Goal: Information Seeking & Learning: Learn about a topic

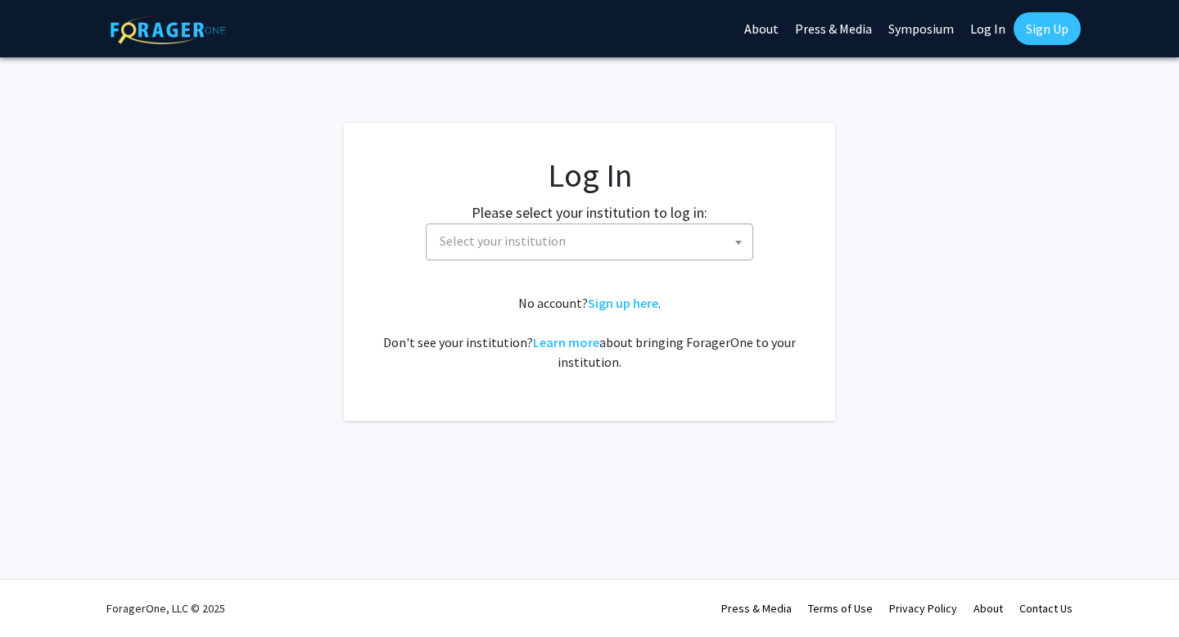
click at [531, 259] on span "Select your institution" at bounding box center [590, 242] width 328 height 37
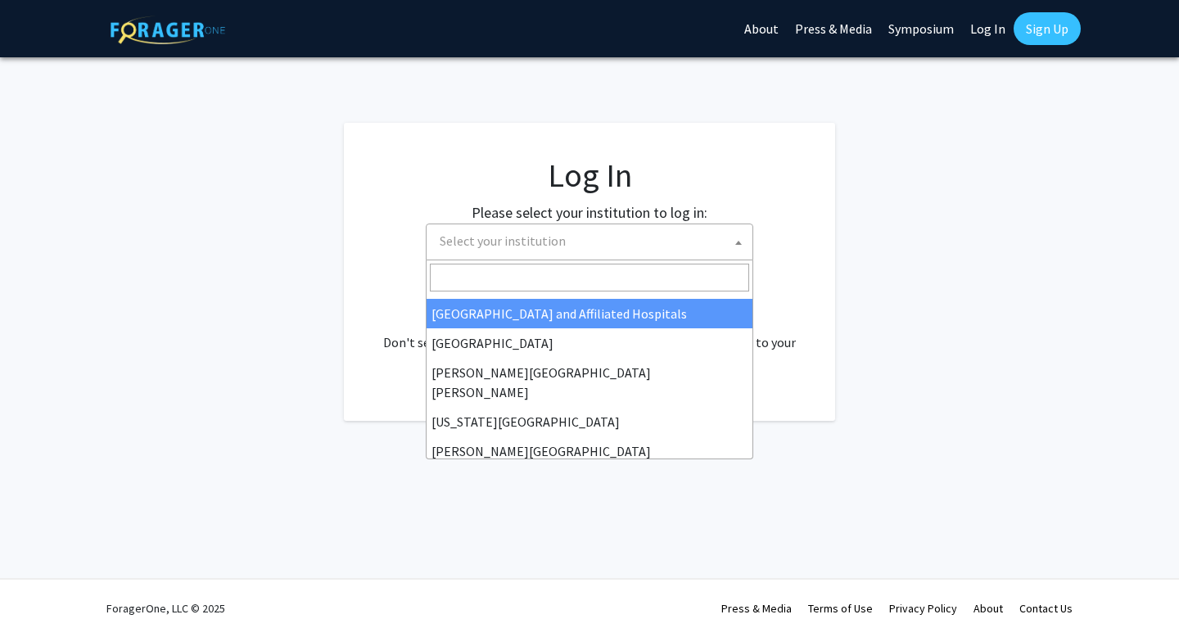
scroll to position [262, 0]
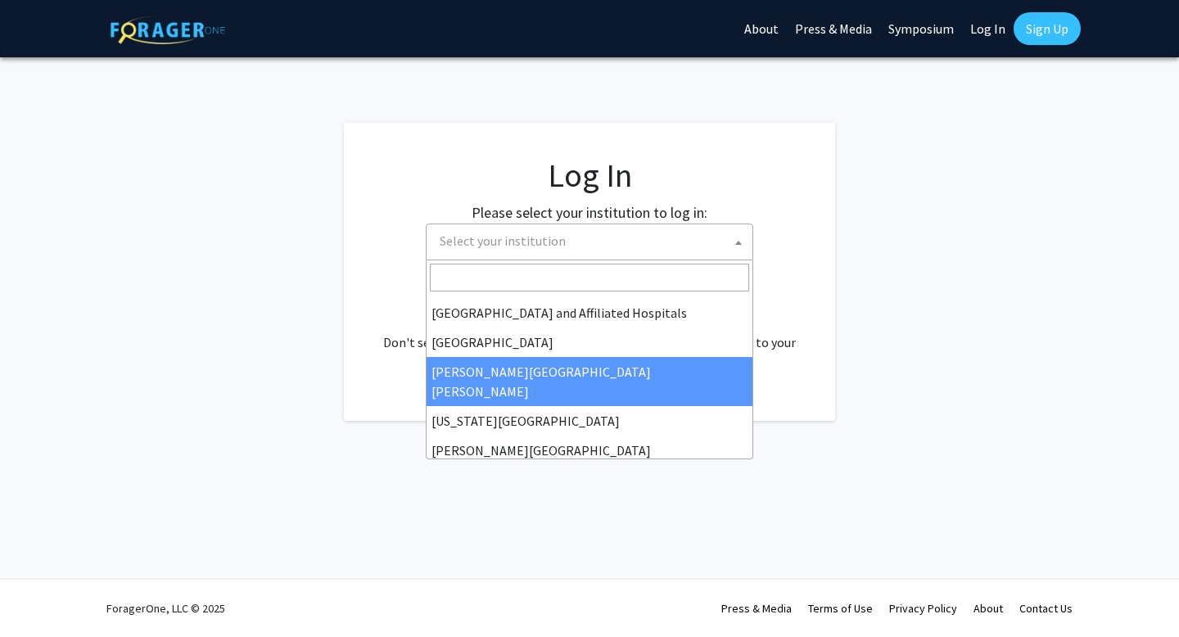
select select "1"
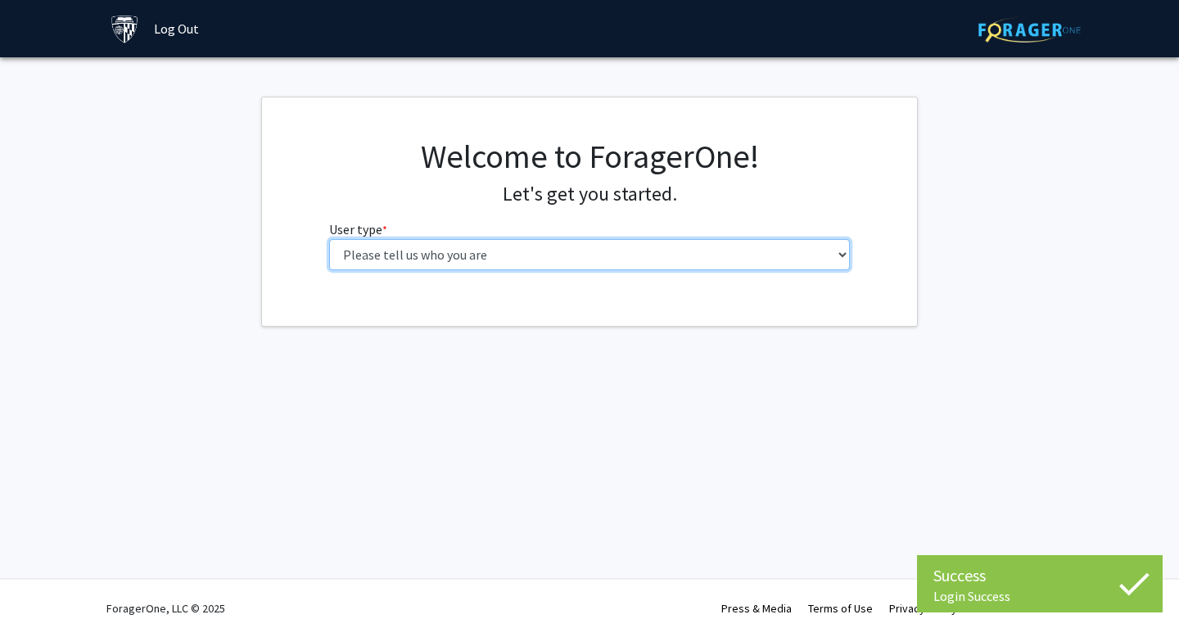
click at [578, 255] on select "Please tell us who you are Undergraduate Student Master's Student Doctoral Cand…" at bounding box center [590, 254] width 522 height 31
select select "1: undergrad"
click at [329, 239] on select "Please tell us who you are Undergraduate Student Master's Student Doctoral Cand…" at bounding box center [590, 254] width 522 height 31
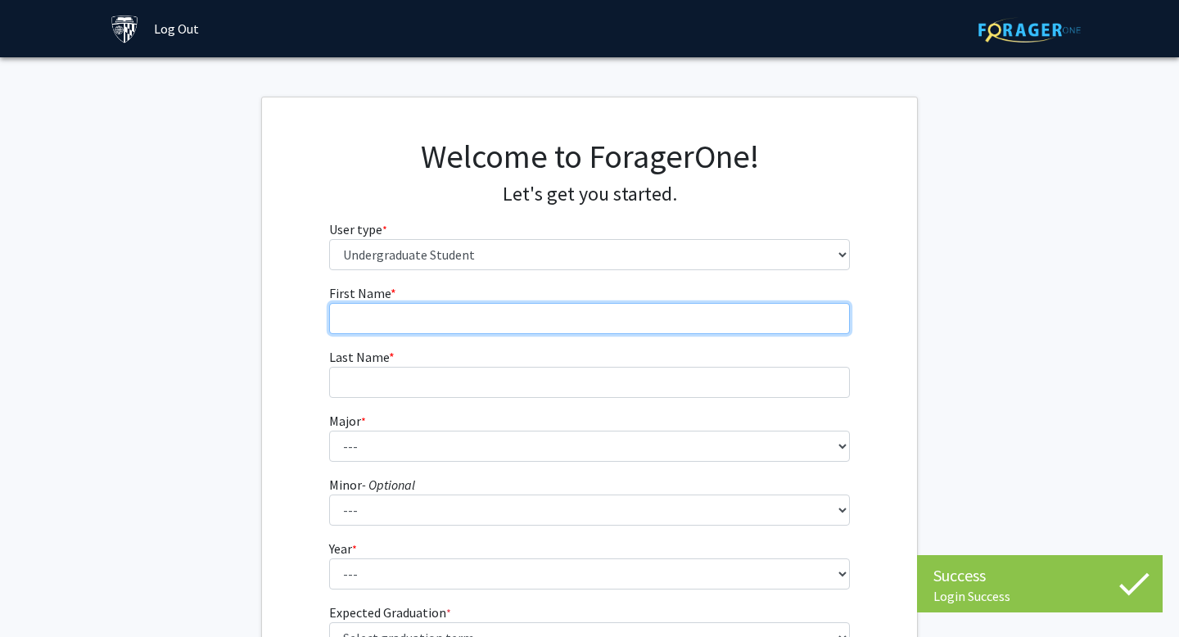
click at [646, 323] on input "First Name * required" at bounding box center [590, 318] width 522 height 31
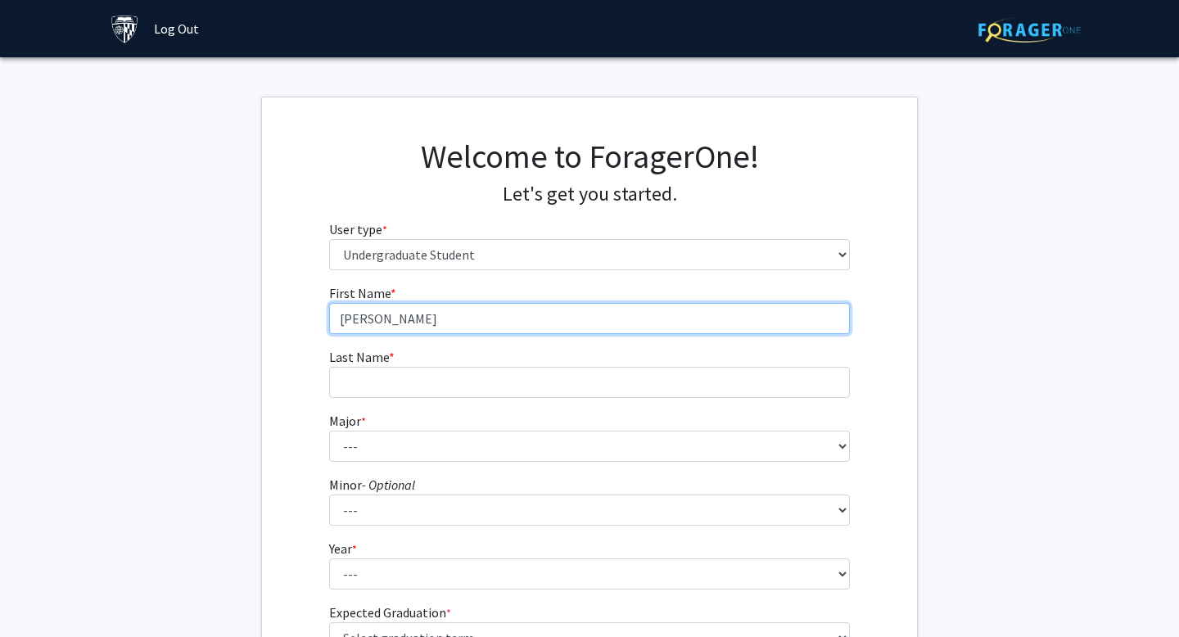
type input "[PERSON_NAME]"
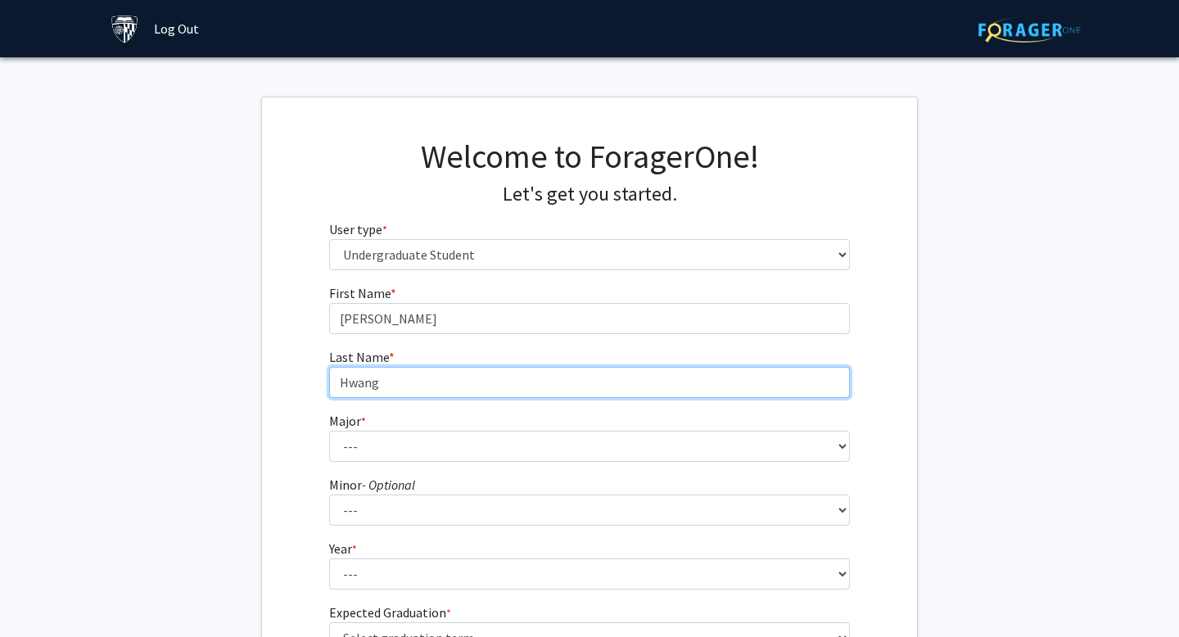
type input "Hwang"
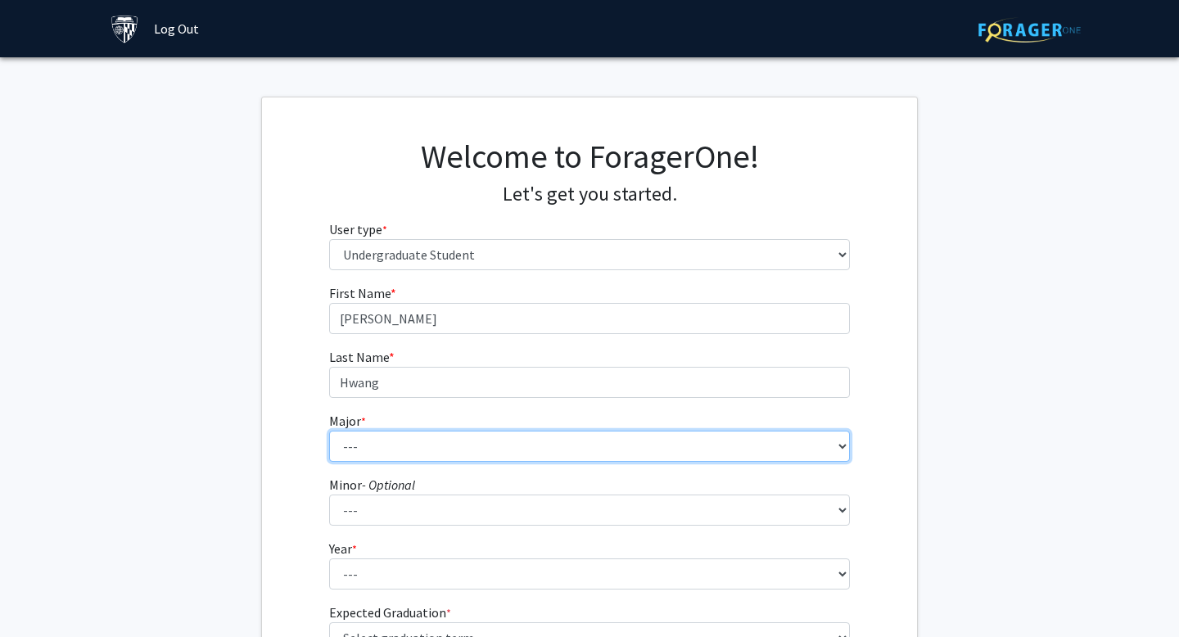
click at [526, 445] on select "--- Africana Studies Anthropology Applied Mathematics & Statistics Archaeology …" at bounding box center [590, 446] width 522 height 31
select select "3: 18"
click at [329, 431] on select "--- Africana Studies Anthropology Applied Mathematics & Statistics Archaeology …" at bounding box center [590, 446] width 522 height 31
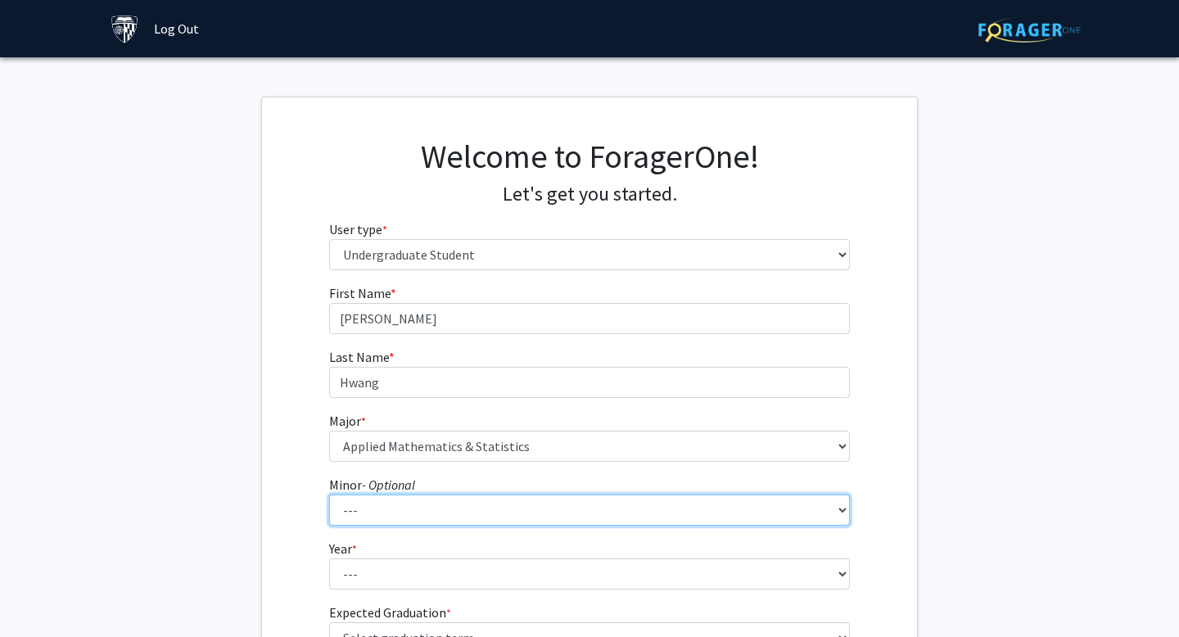
click at [472, 503] on select "--- Accounting and Financial Management Africana Studies Anthropology Applied M…" at bounding box center [590, 510] width 522 height 31
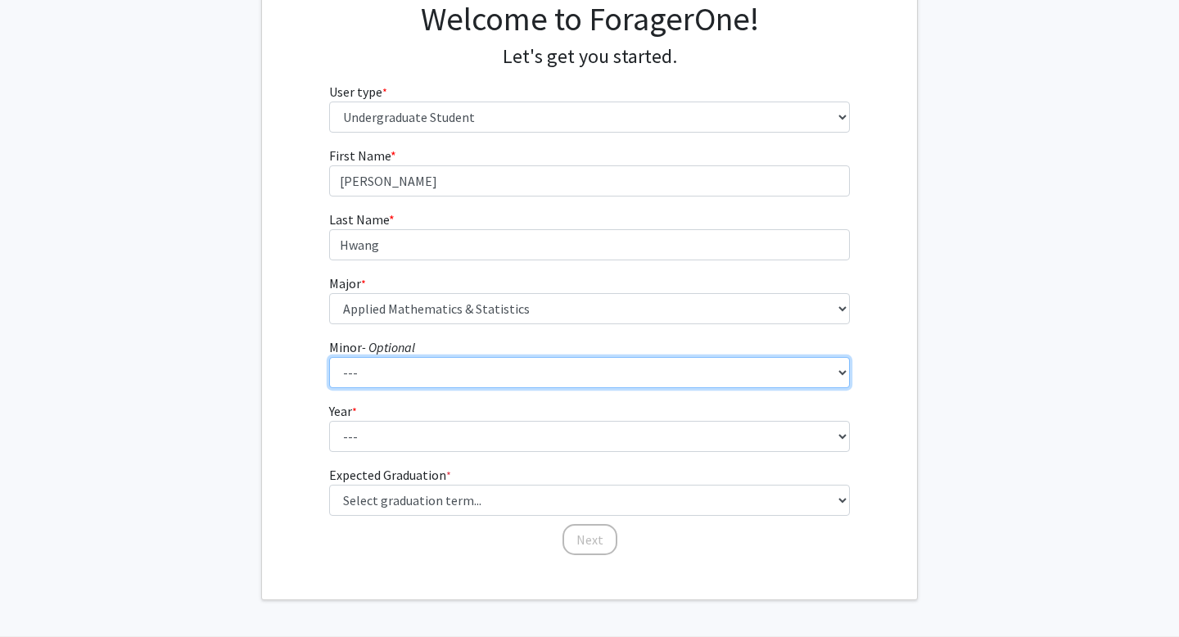
scroll to position [167, 0]
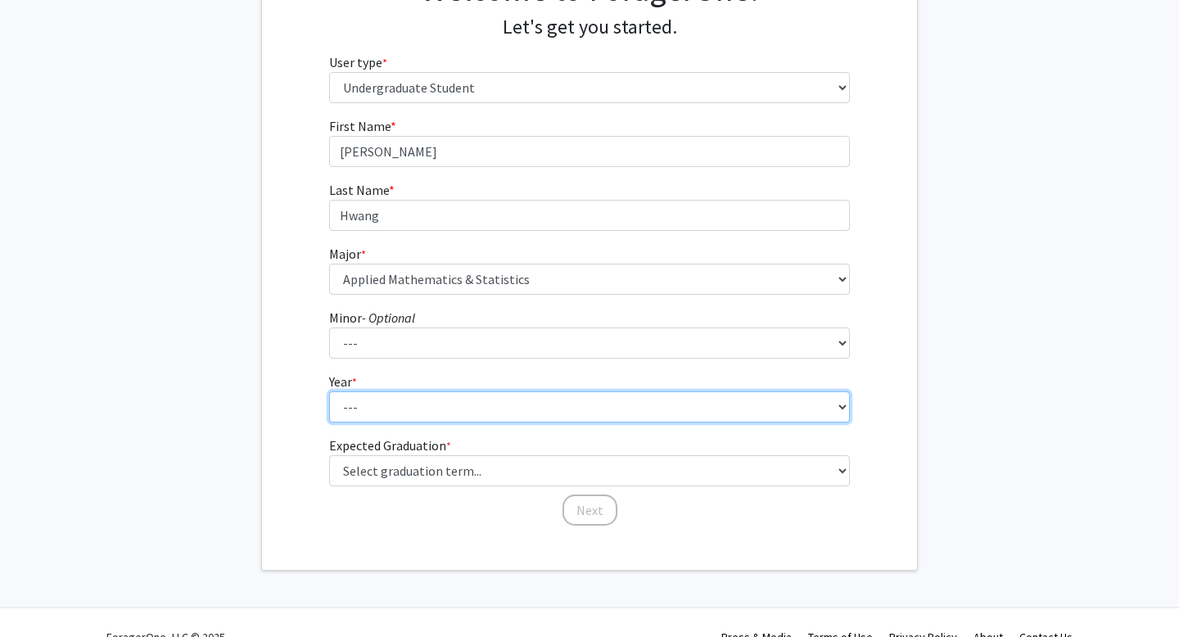
click at [654, 404] on select "--- First-year Sophomore Junior Senior Postbaccalaureate Certificate" at bounding box center [590, 406] width 522 height 31
select select "1: first-year"
click at [329, 391] on select "--- First-year Sophomore Junior Senior Postbaccalaureate Certificate" at bounding box center [590, 406] width 522 height 31
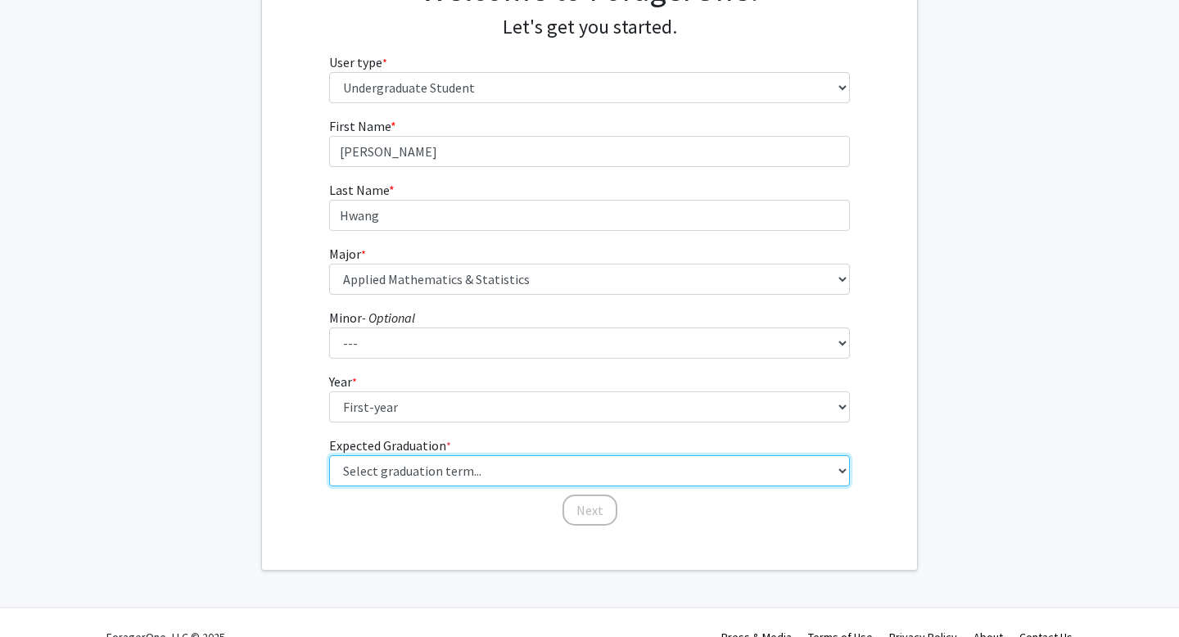
click at [495, 475] on select "Select graduation term... Spring 2025 Summer 2025 Fall 2025 Winter 2025 Spring …" at bounding box center [590, 470] width 522 height 31
select select "17: spring_2029"
click at [329, 455] on select "Select graduation term... Spring 2025 Summer 2025 Fall 2025 Winter 2025 Spring …" at bounding box center [590, 470] width 522 height 31
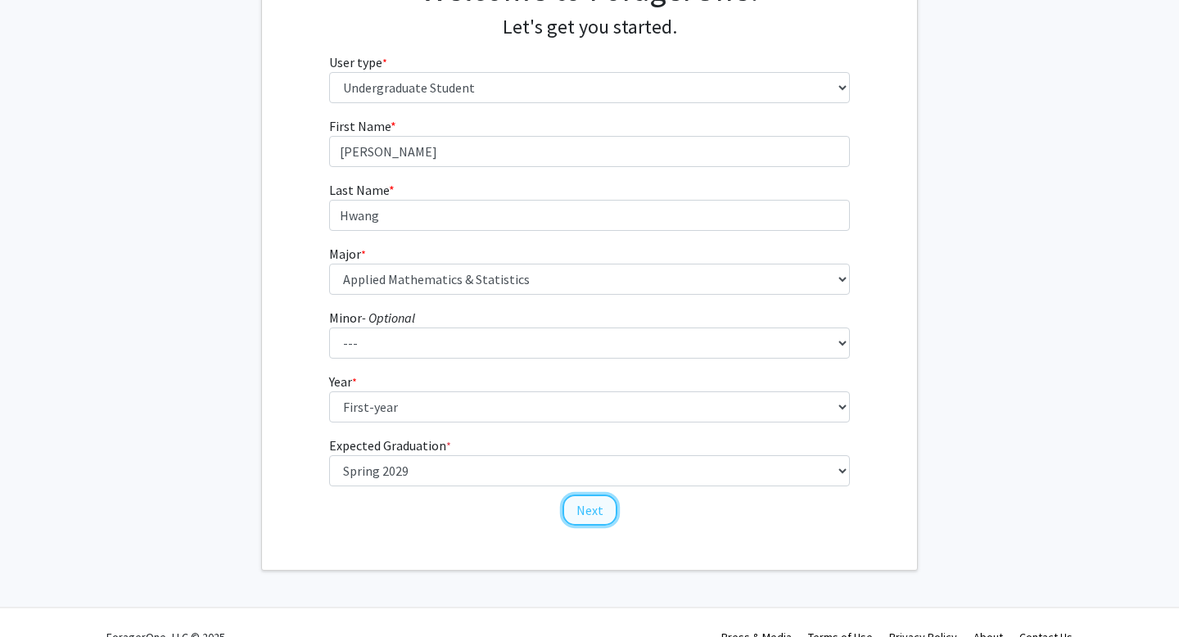
click at [604, 513] on button "Next" at bounding box center [589, 510] width 55 height 31
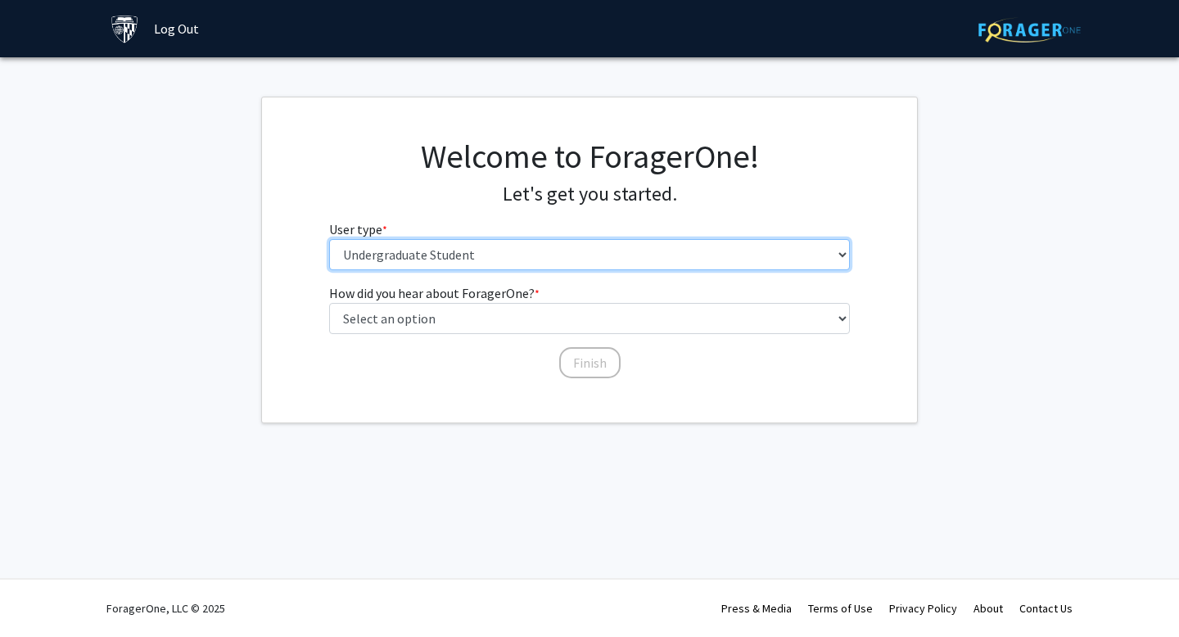
click at [510, 254] on select "Please tell us who you are Undergraduate Student Master's Student Doctoral Cand…" at bounding box center [590, 254] width 522 height 31
click at [329, 239] on select "Please tell us who you are Undergraduate Student Master's Student Doctoral Cand…" at bounding box center [590, 254] width 522 height 31
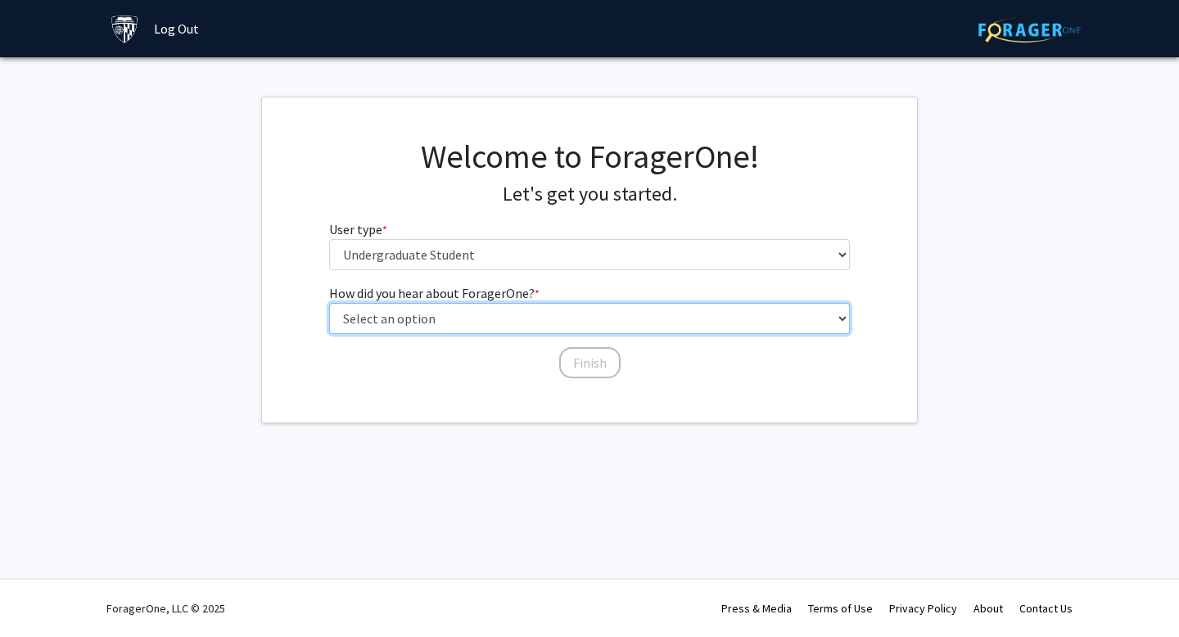
click at [476, 316] on select "Select an option Peer/student recommendation Faculty/staff recommendation Unive…" at bounding box center [590, 318] width 522 height 31
select select "1: peer_recommendation"
click at [329, 303] on select "Select an option Peer/student recommendation Faculty/staff recommendation Unive…" at bounding box center [590, 318] width 522 height 31
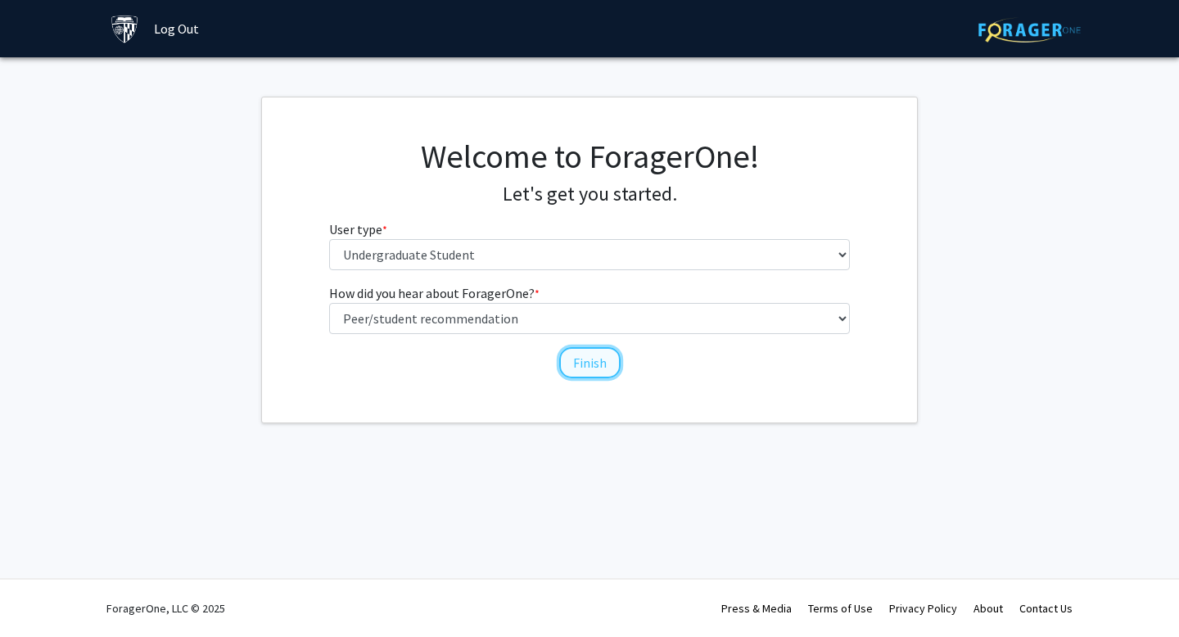
click at [582, 361] on button "Finish" at bounding box center [589, 362] width 61 height 31
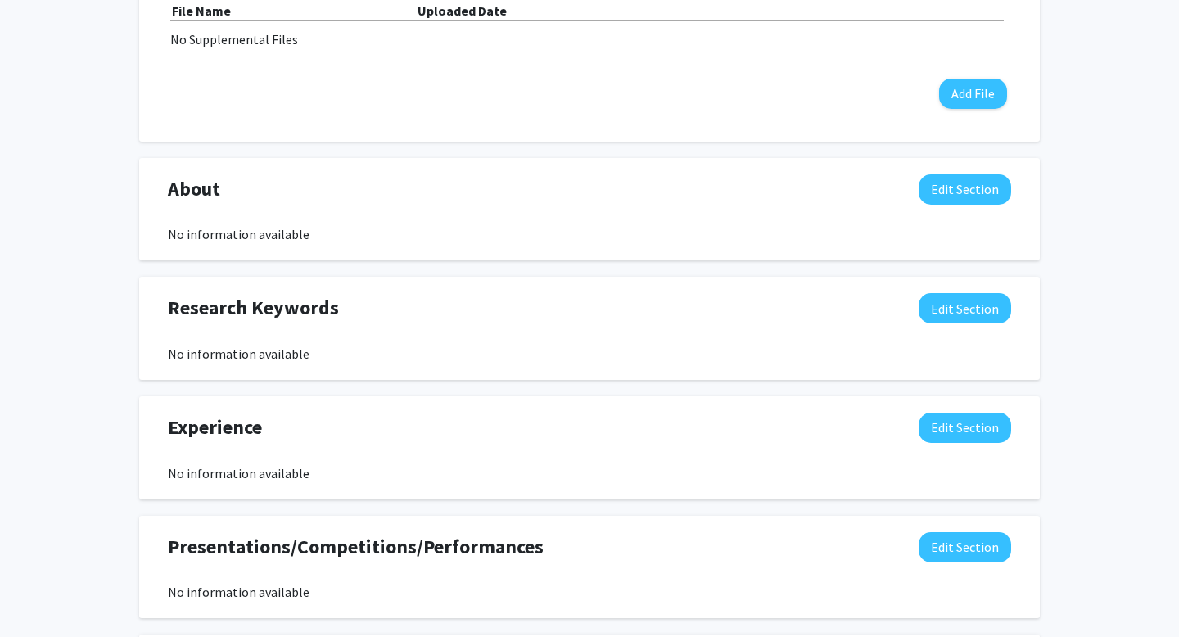
scroll to position [633, 0]
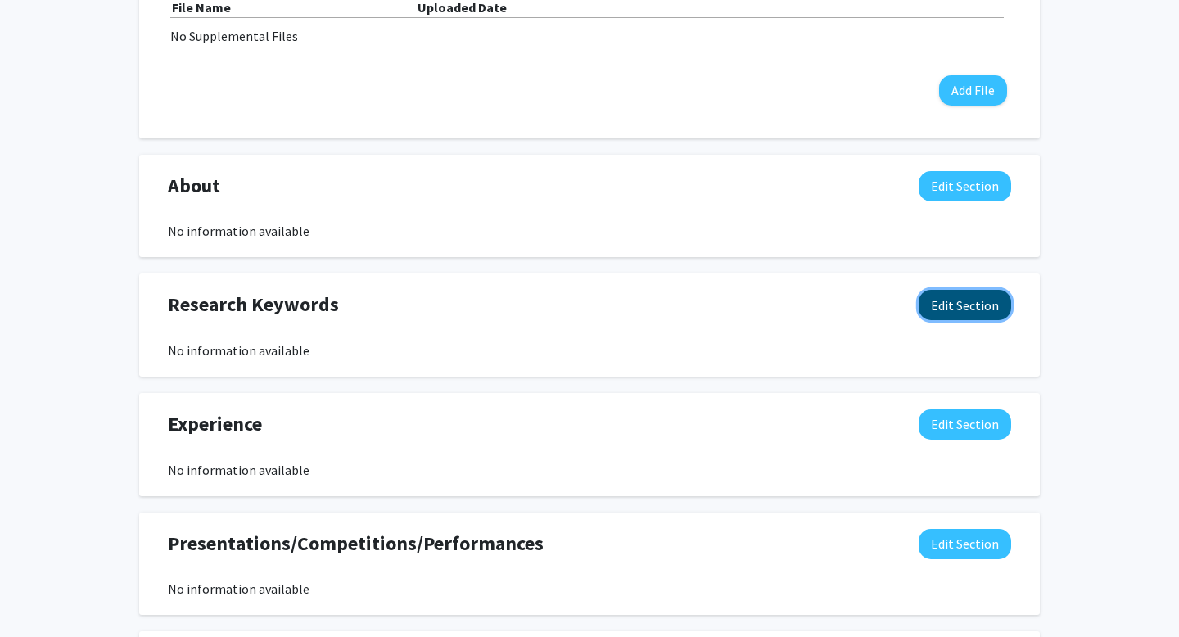
click at [955, 296] on button "Edit Section" at bounding box center [965, 305] width 93 height 30
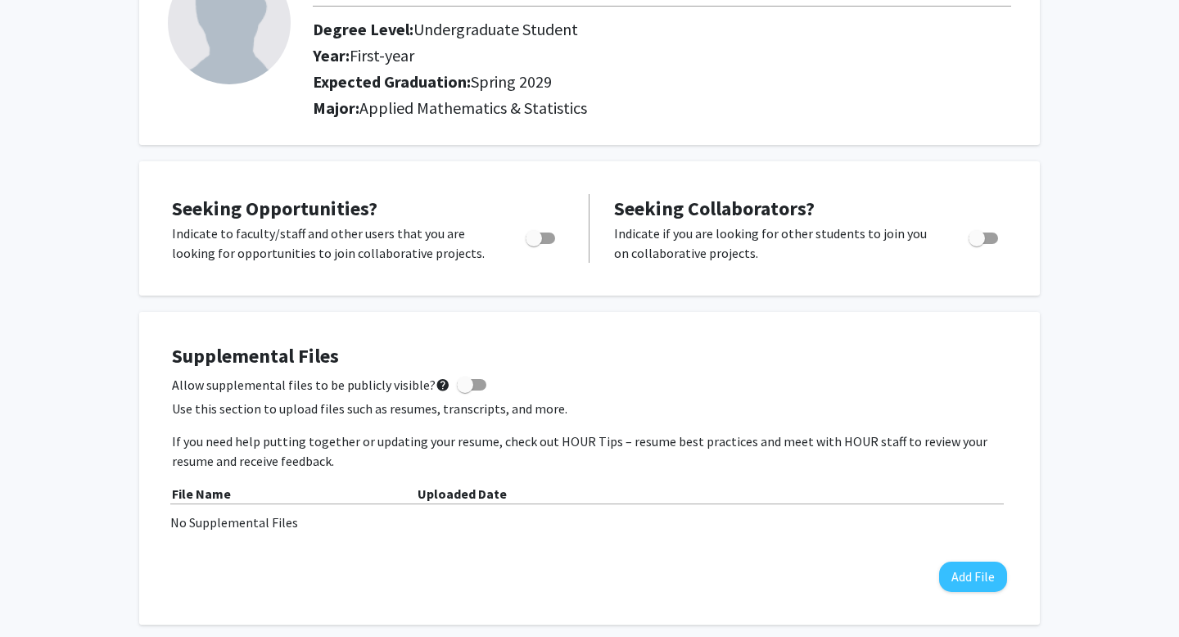
scroll to position [0, 0]
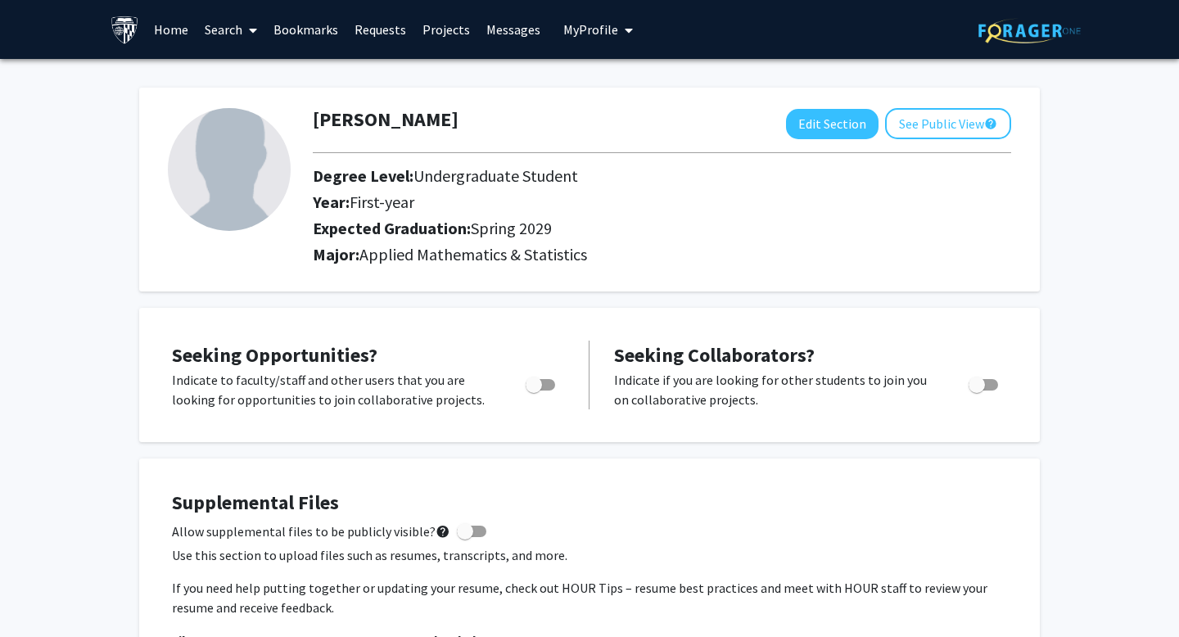
click at [369, 30] on link "Requests" at bounding box center [380, 29] width 68 height 57
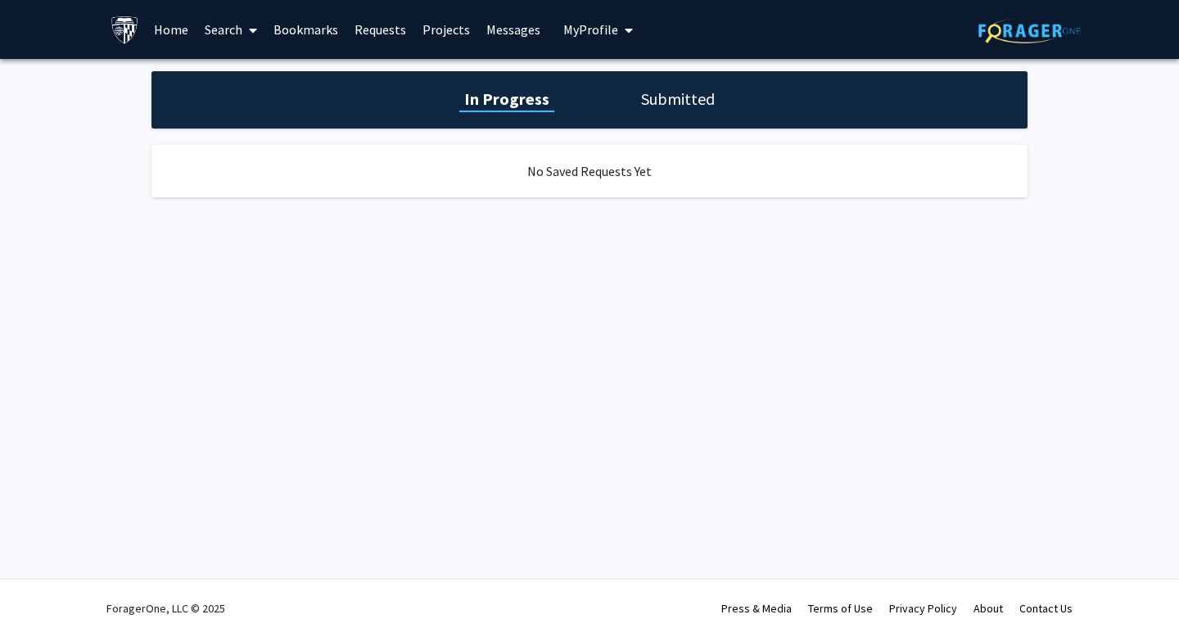
click at [440, 29] on link "Projects" at bounding box center [446, 29] width 64 height 57
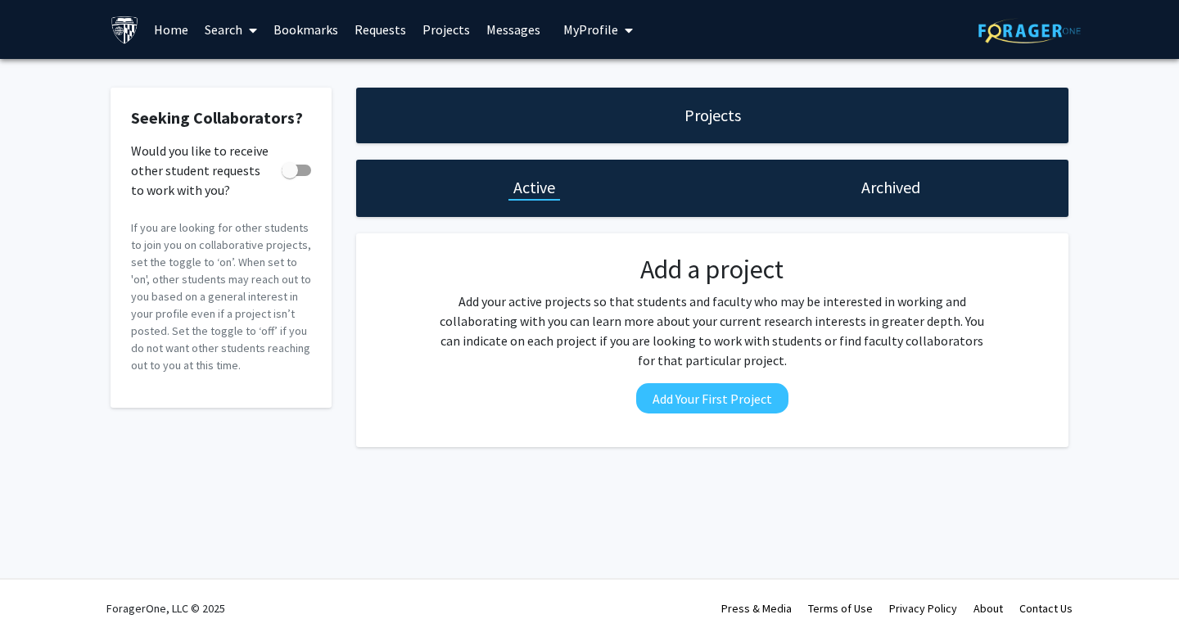
click at [178, 29] on link "Home" at bounding box center [171, 29] width 51 height 57
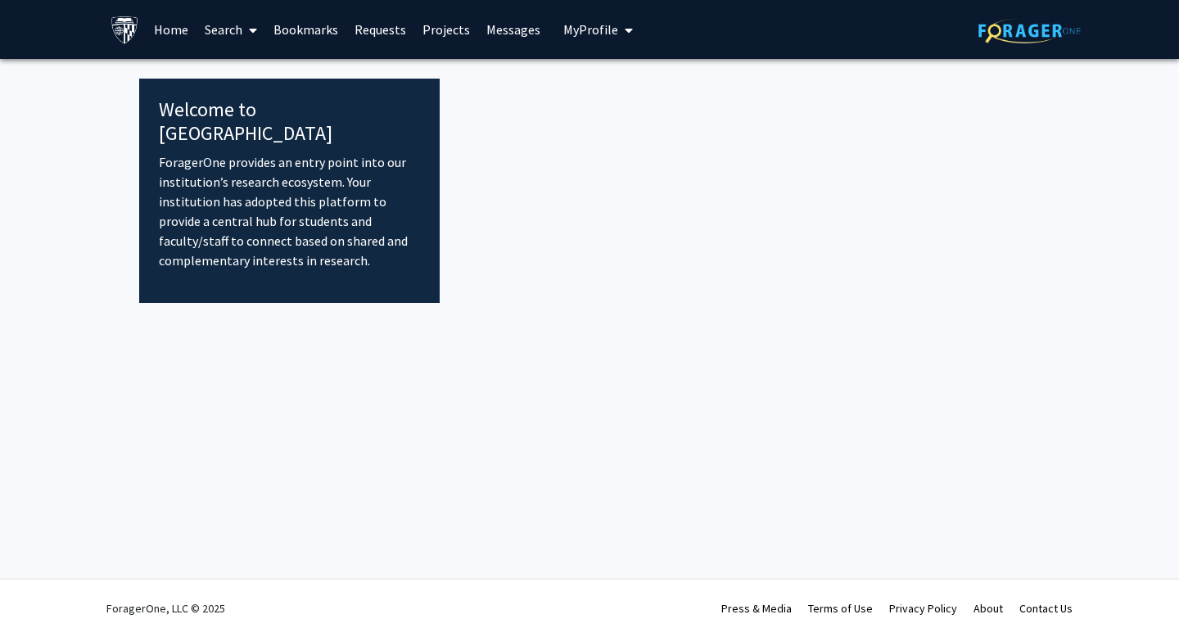
click at [260, 32] on link "Search" at bounding box center [231, 29] width 69 height 57
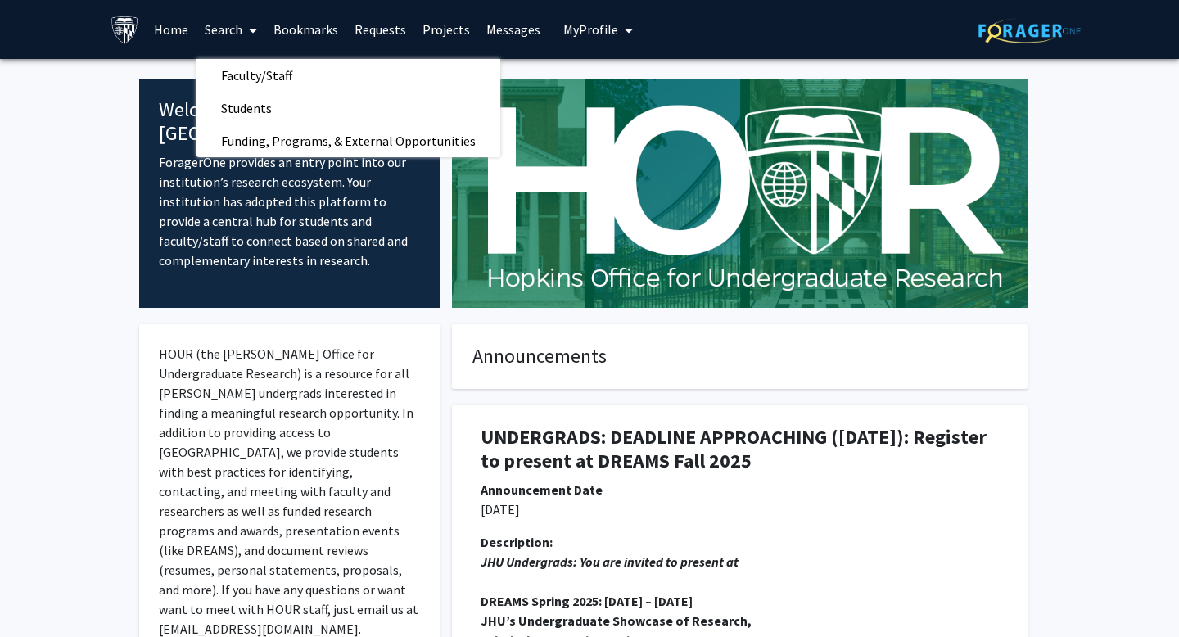
click at [764, 263] on img at bounding box center [740, 193] width 576 height 229
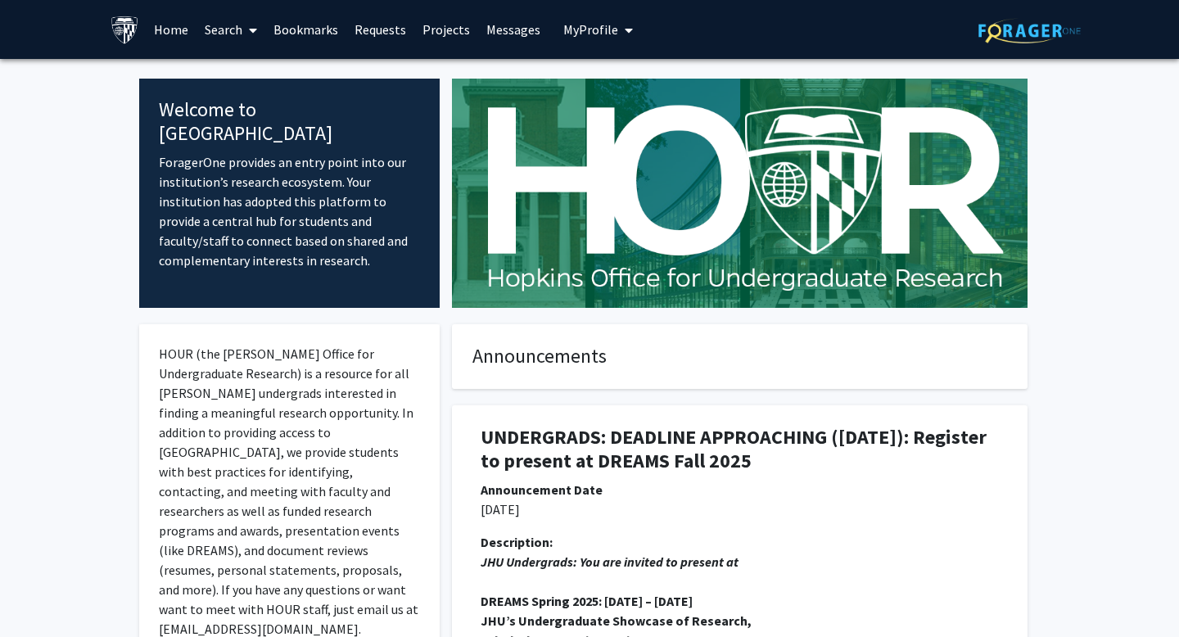
click at [229, 26] on link "Search" at bounding box center [231, 29] width 69 height 57
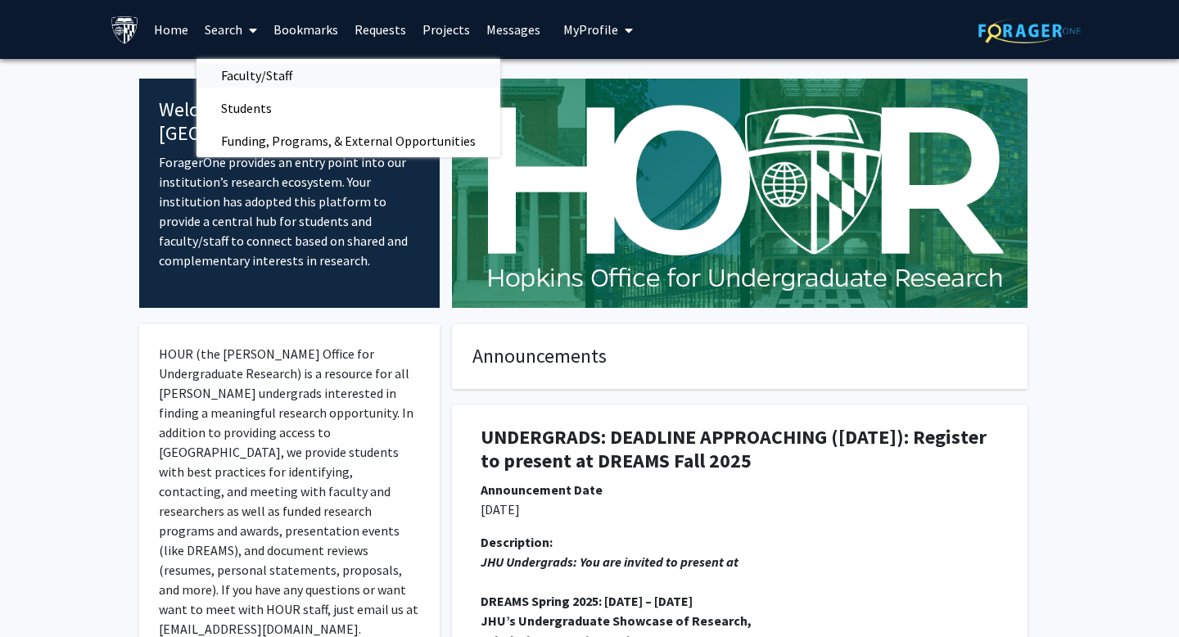
click at [233, 72] on span "Faculty/Staff" at bounding box center [257, 75] width 120 height 33
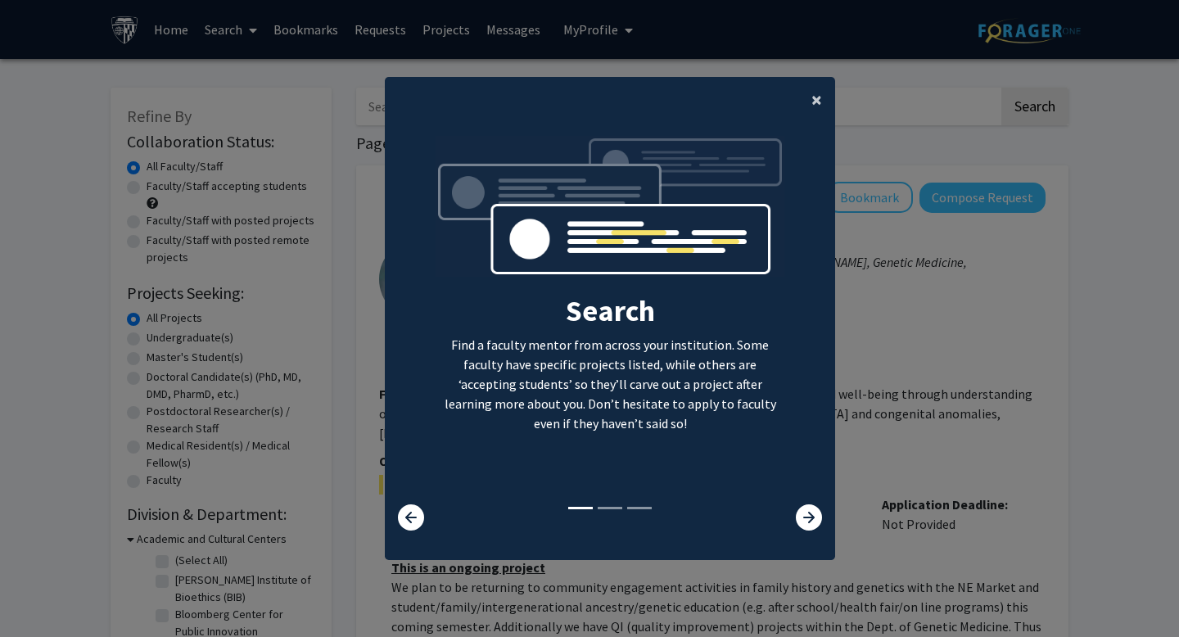
click at [823, 93] on button "×" at bounding box center [816, 100] width 37 height 46
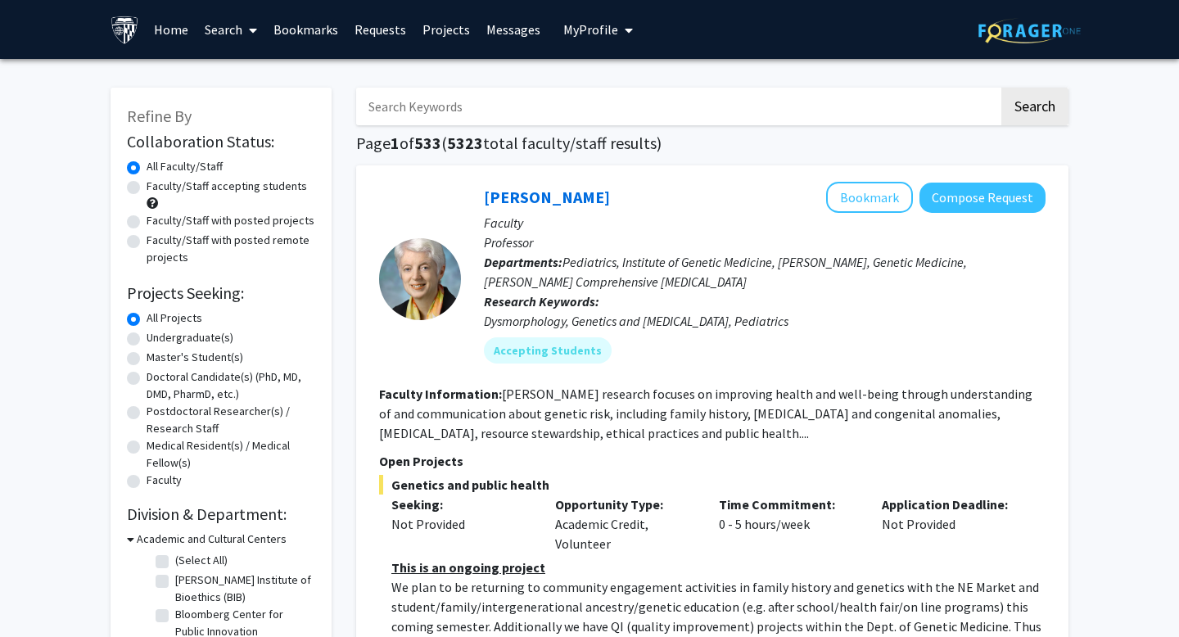
scroll to position [4, 0]
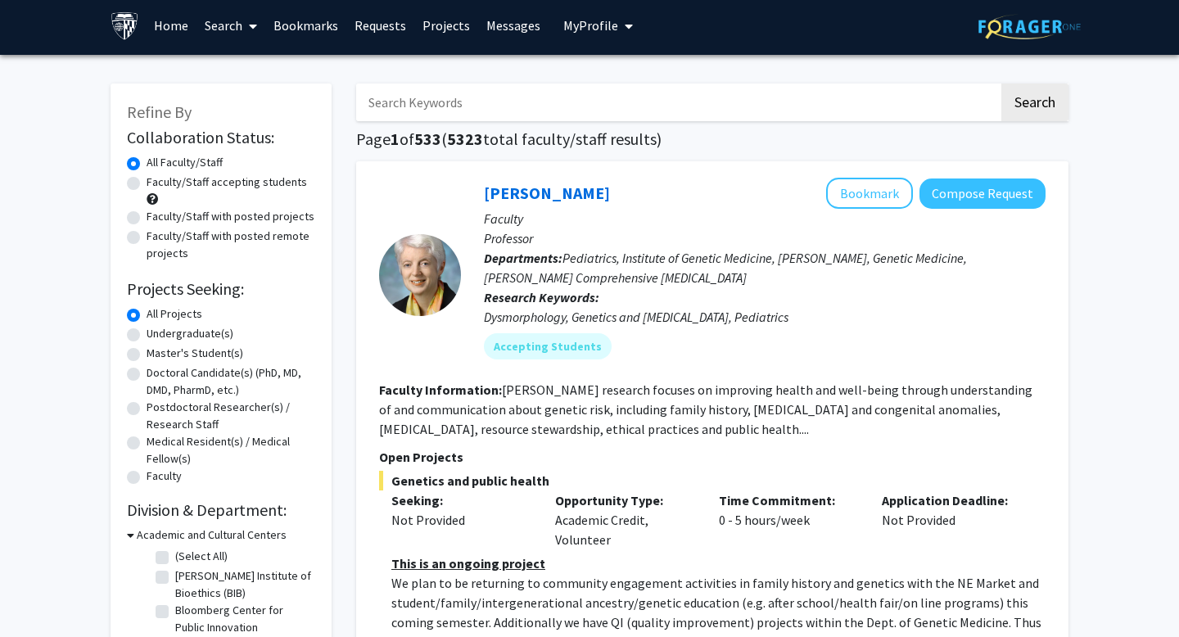
click at [645, 93] on input "Search Keywords" at bounding box center [677, 103] width 643 height 38
type input "biostat"
click at [1001, 84] on button "Search" at bounding box center [1034, 103] width 67 height 38
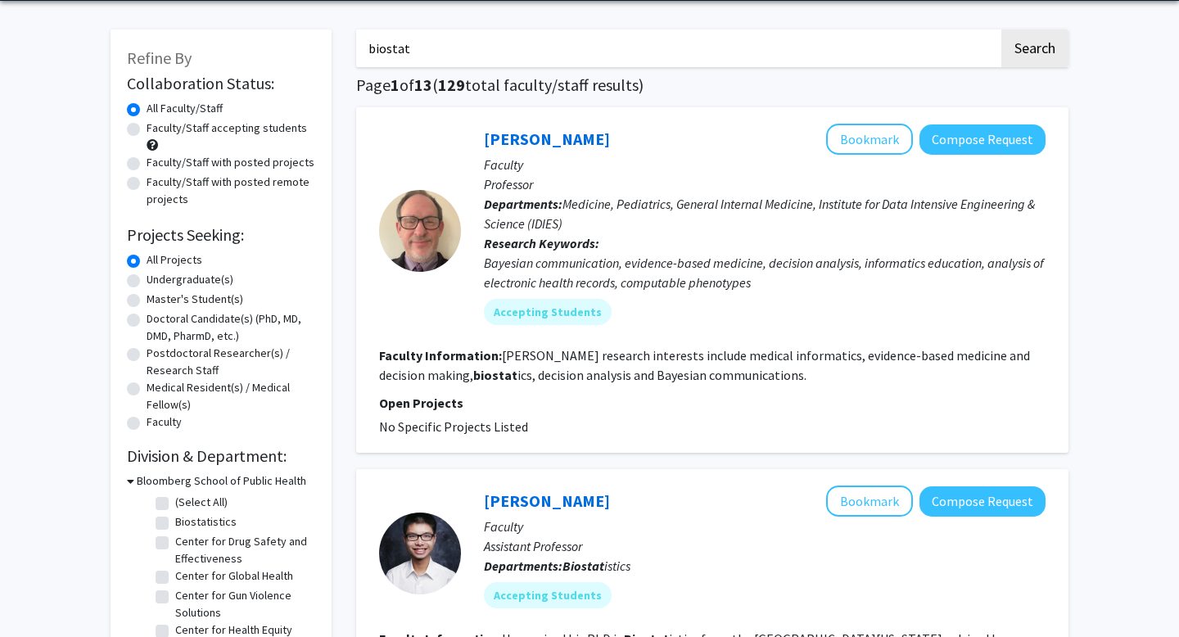
scroll to position [59, 0]
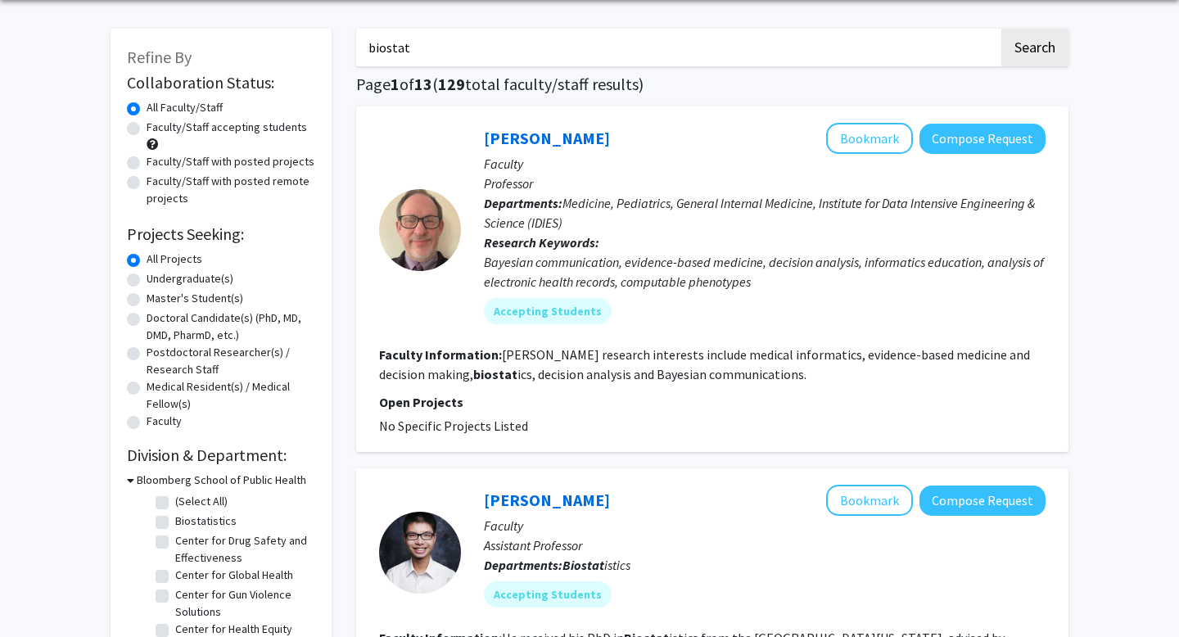
click at [144, 278] on div "Undergraduate(s)" at bounding box center [221, 280] width 188 height 20
click at [147, 279] on label "Undergraduate(s)" at bounding box center [190, 278] width 87 height 17
click at [147, 279] on input "Undergraduate(s)" at bounding box center [152, 275] width 11 height 11
radio input "true"
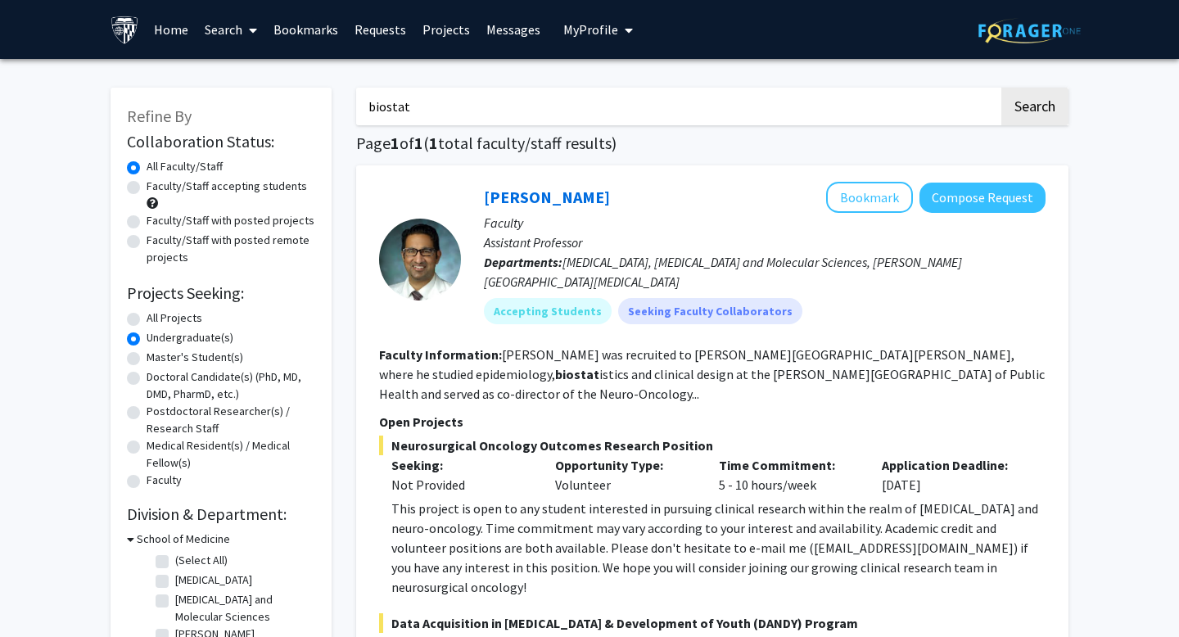
click at [490, 97] on input "biostat" at bounding box center [677, 107] width 643 height 38
click at [550, 91] on input "Search Keywords" at bounding box center [677, 107] width 643 height 38
click at [1023, 120] on button "Search" at bounding box center [1034, 107] width 67 height 38
radio input "true"
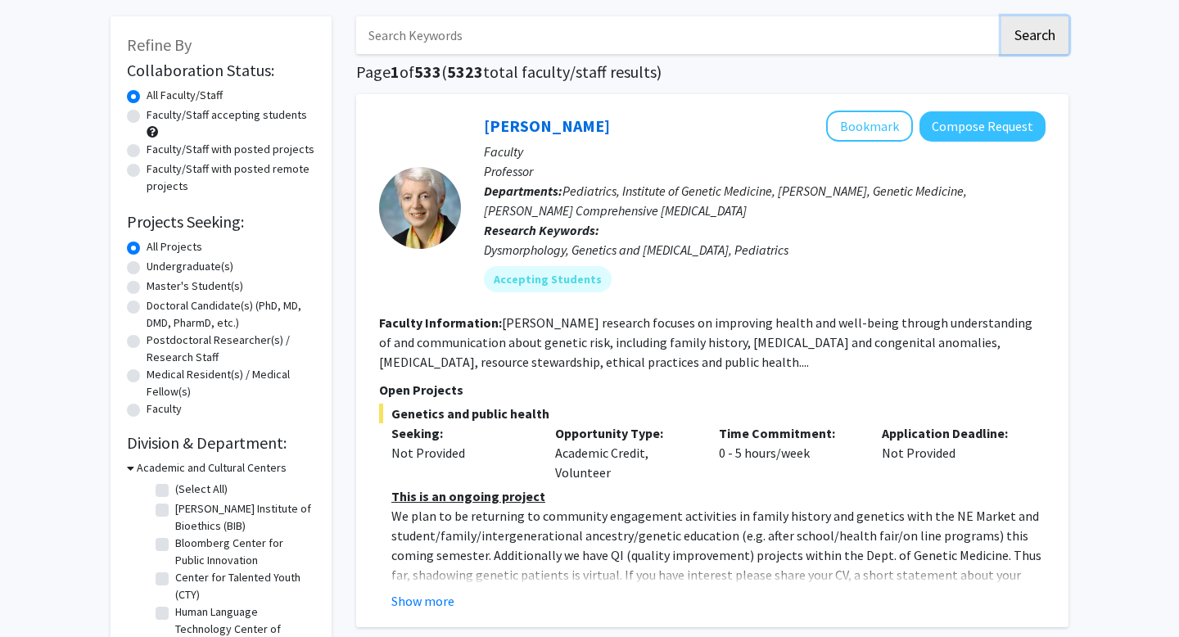
scroll to position [73, 0]
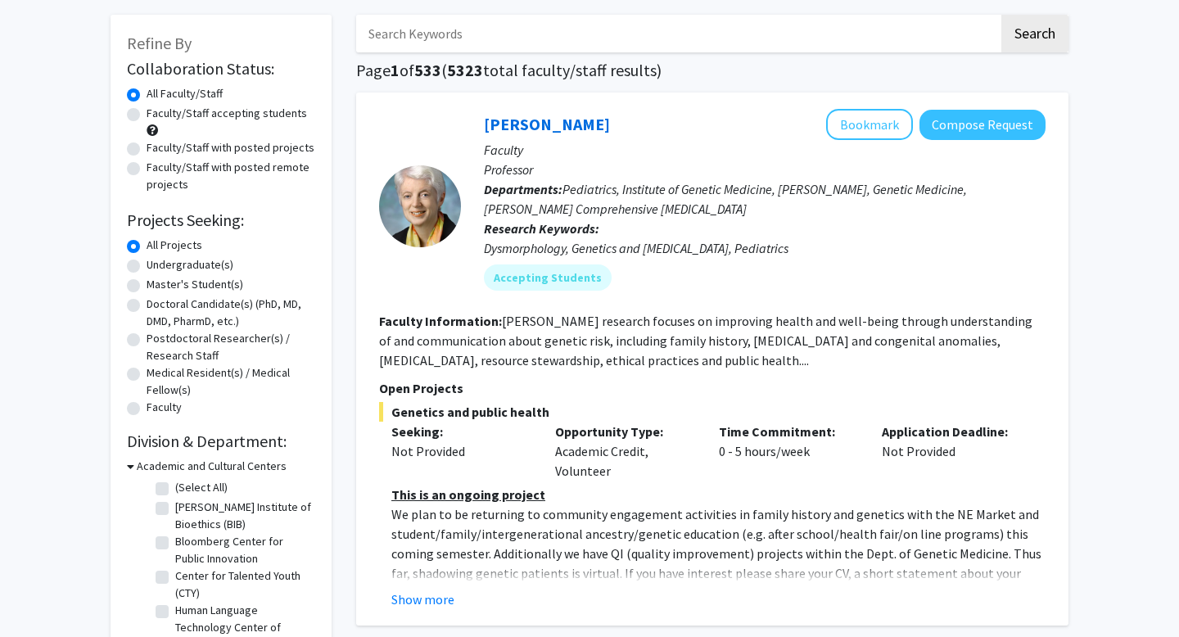
click at [183, 253] on label "All Projects" at bounding box center [175, 245] width 56 height 17
click at [157, 247] on input "All Projects" at bounding box center [152, 242] width 11 height 11
click at [183, 266] on label "Undergraduate(s)" at bounding box center [190, 264] width 87 height 17
click at [157, 266] on input "Undergraduate(s)" at bounding box center [152, 261] width 11 height 11
radio input "true"
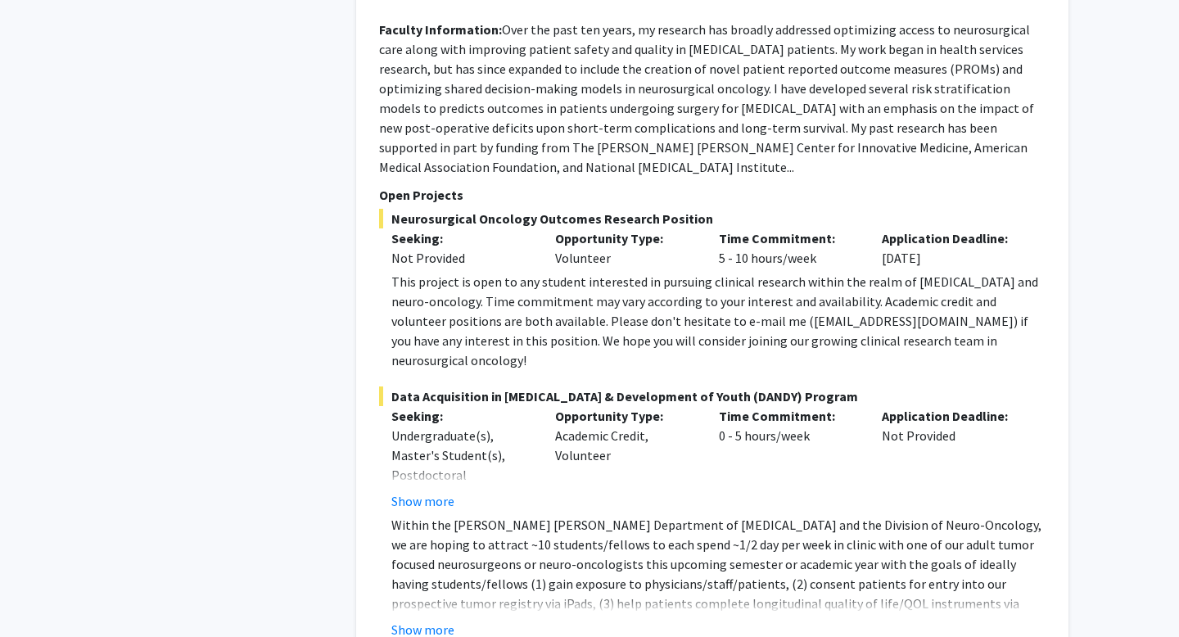
scroll to position [7097, 0]
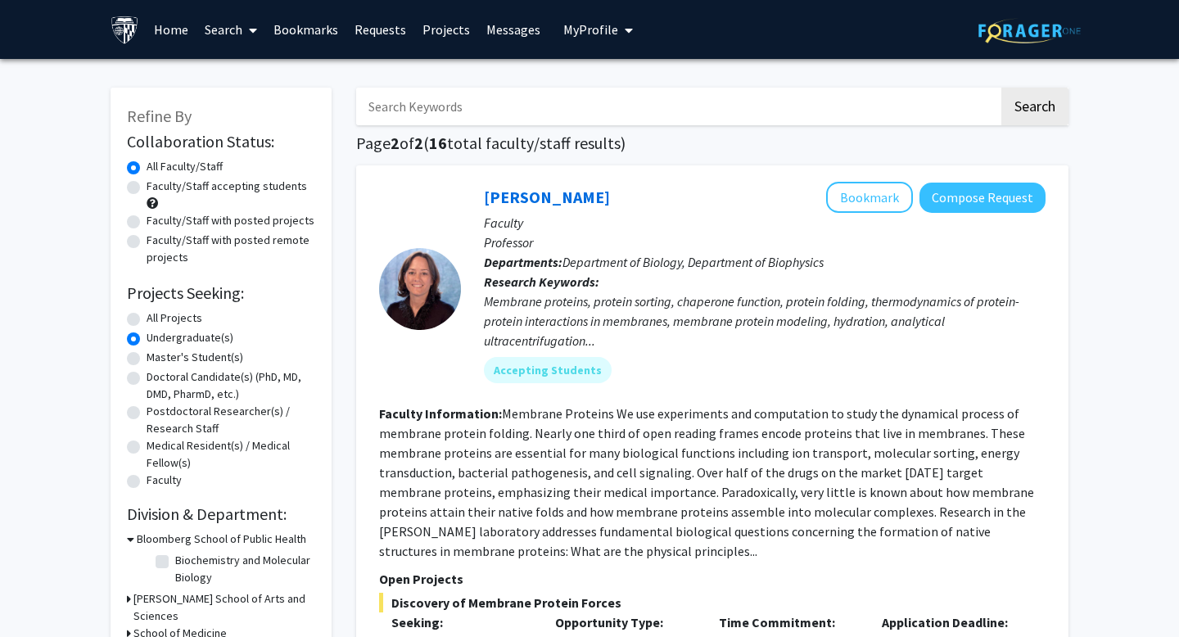
click at [449, 105] on input "Search Keywords" at bounding box center [677, 107] width 643 height 38
type input "applied math"
click at [1001, 88] on button "Search" at bounding box center [1034, 107] width 67 height 38
radio input "true"
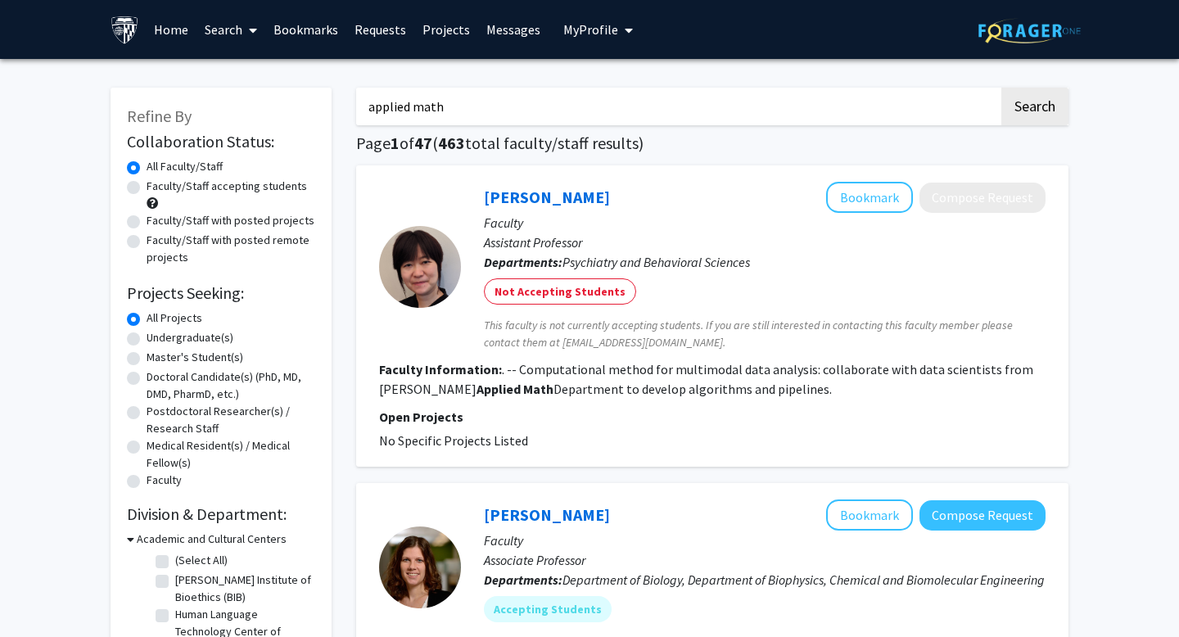
click at [172, 341] on label "Undergraduate(s)" at bounding box center [190, 337] width 87 height 17
click at [157, 340] on input "Undergraduate(s)" at bounding box center [152, 334] width 11 height 11
radio input "true"
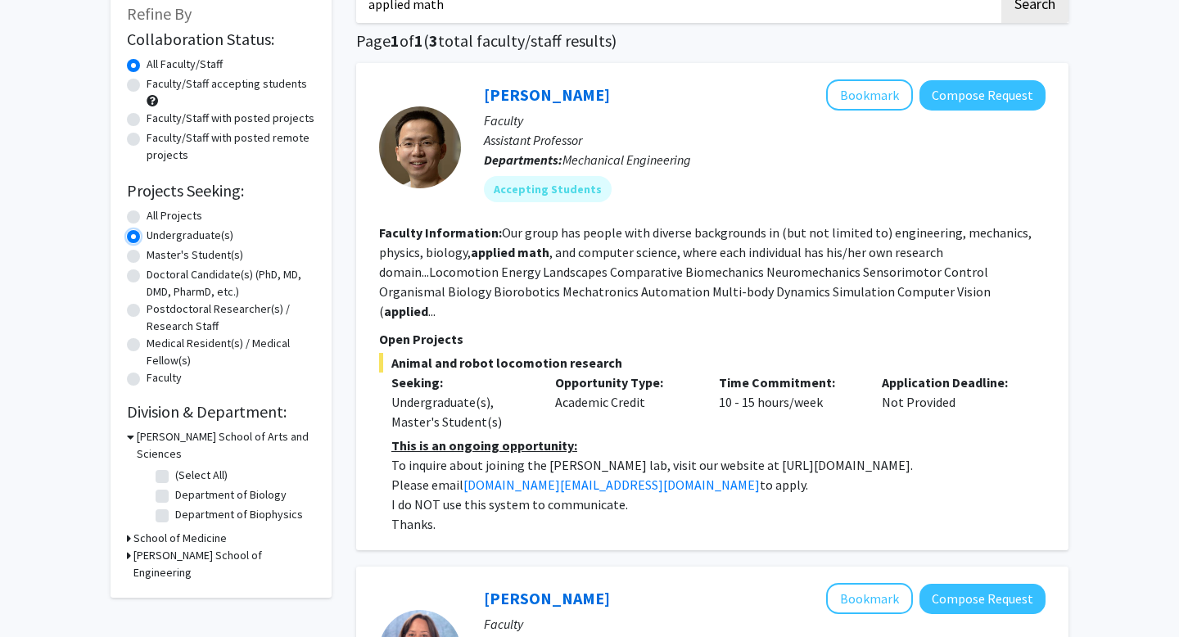
scroll to position [112, 0]
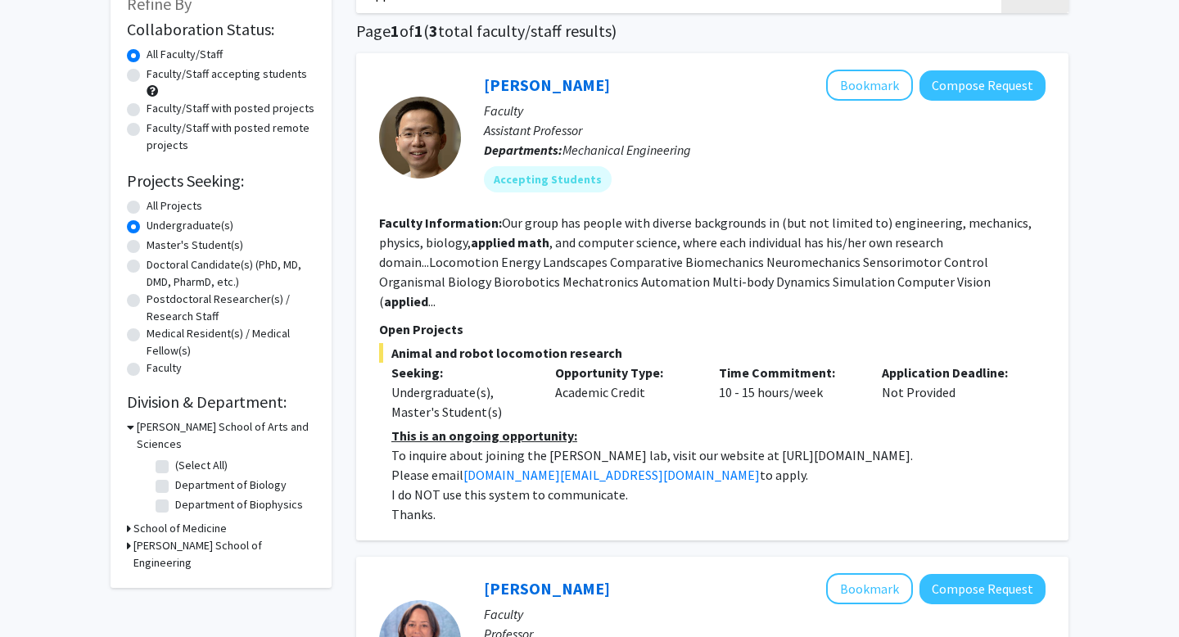
click at [187, 124] on label "Faculty/Staff with posted remote projects" at bounding box center [231, 137] width 169 height 34
click at [157, 124] on input "Faculty/Staff with posted remote projects" at bounding box center [152, 125] width 11 height 11
radio input "true"
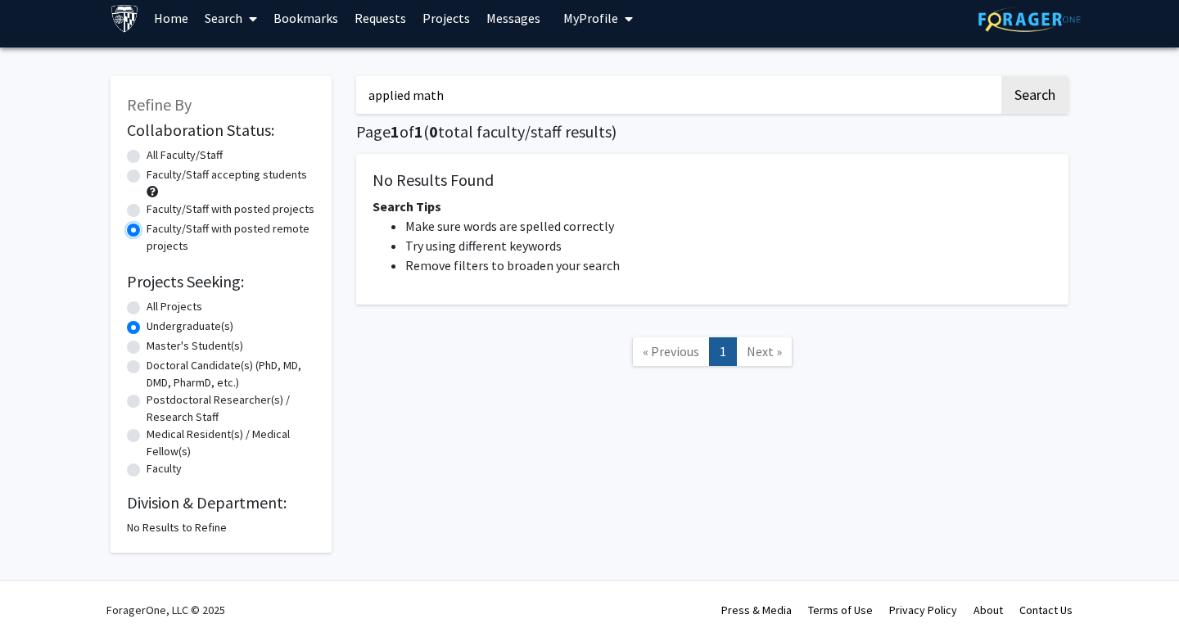
scroll to position [13, 0]
